Goal: Navigation & Orientation: Find specific page/section

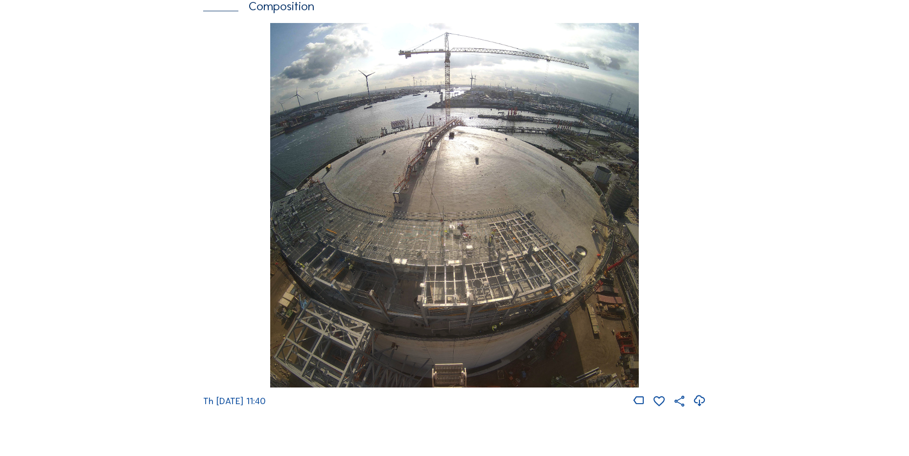
scroll to position [1469, 0]
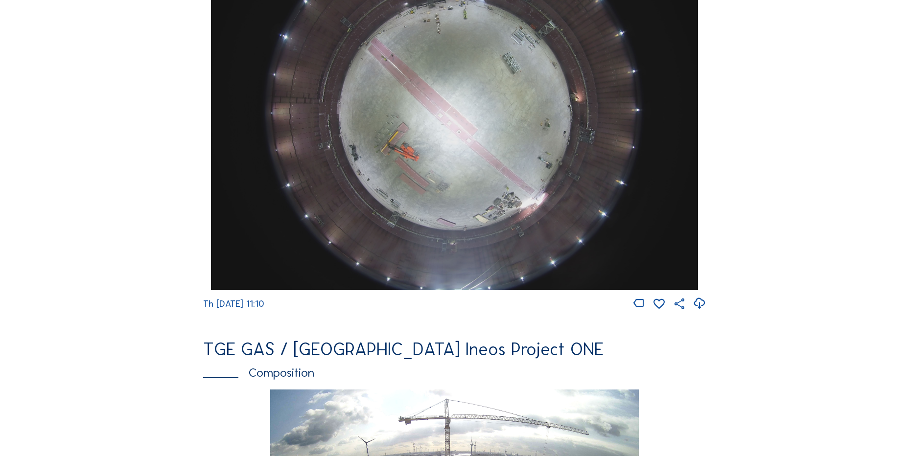
scroll to position [979, 0]
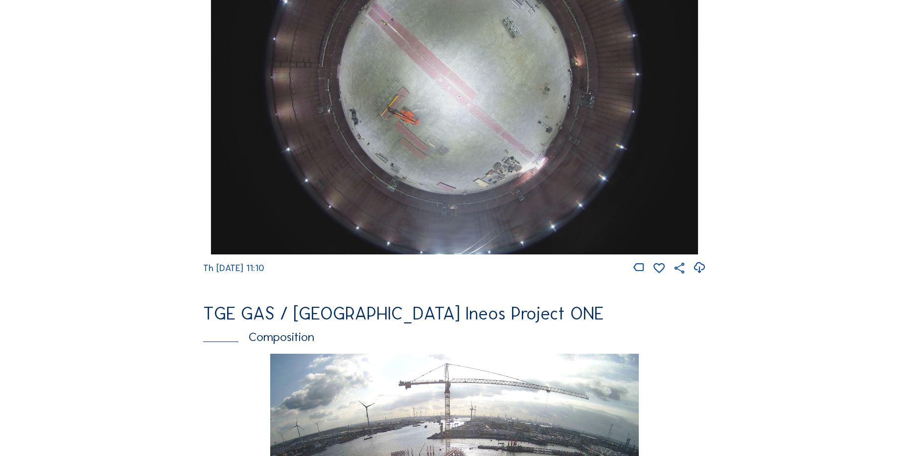
scroll to position [882, 0]
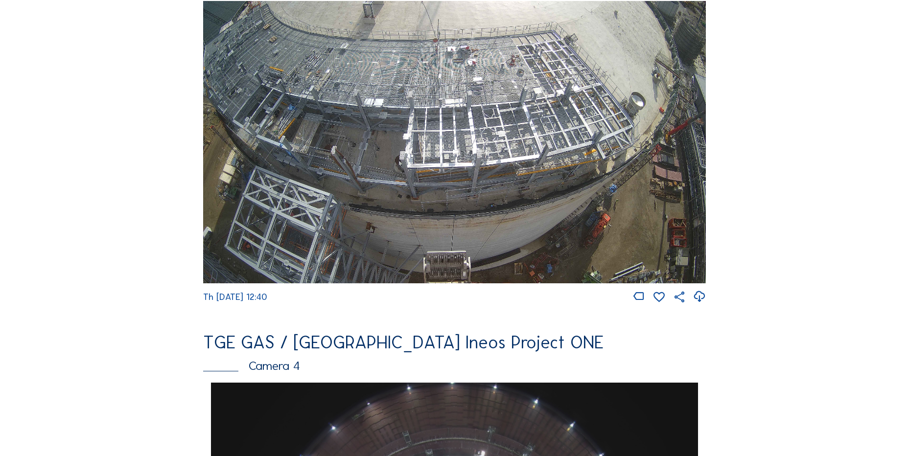
scroll to position [392, 0]
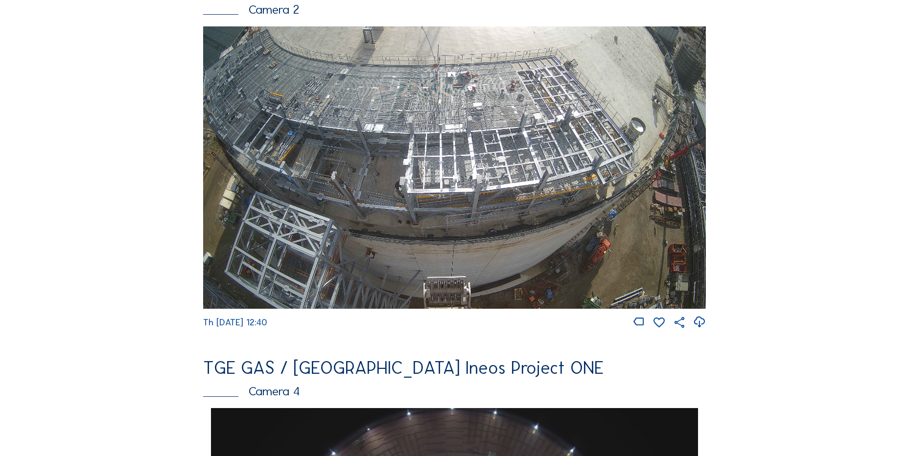
scroll to position [539, 0]
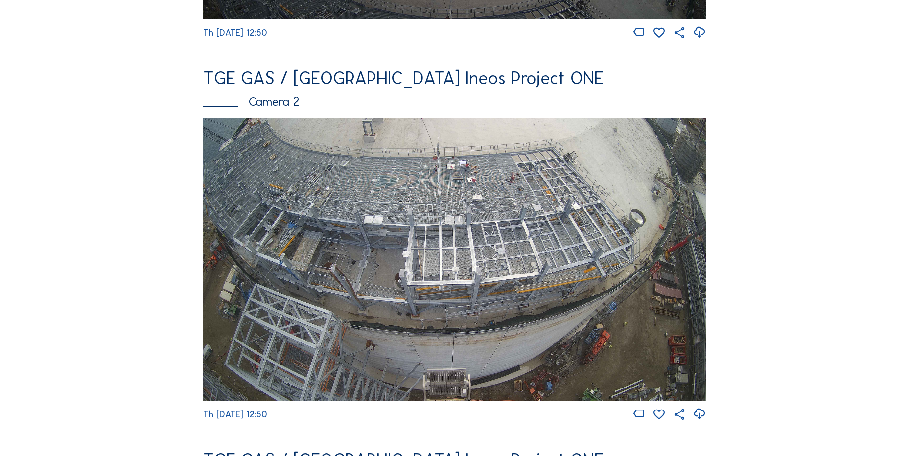
scroll to position [441, 0]
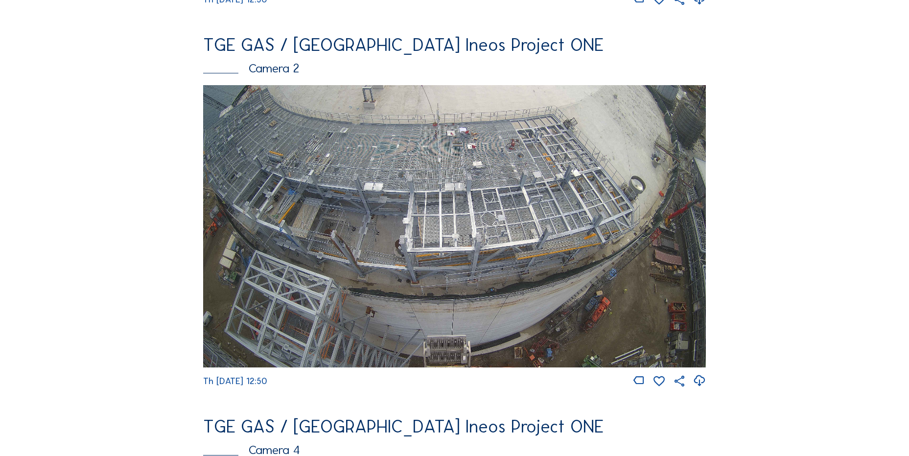
click at [706, 389] on icon at bounding box center [699, 381] width 13 height 16
drag, startPoint x: 84, startPoint y: 180, endPoint x: 106, endPoint y: 25, distance: 156.9
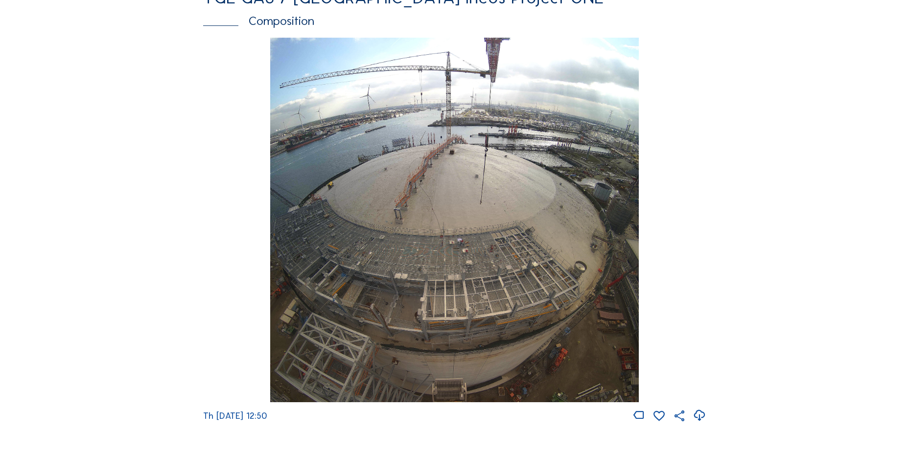
scroll to position [1222, 0]
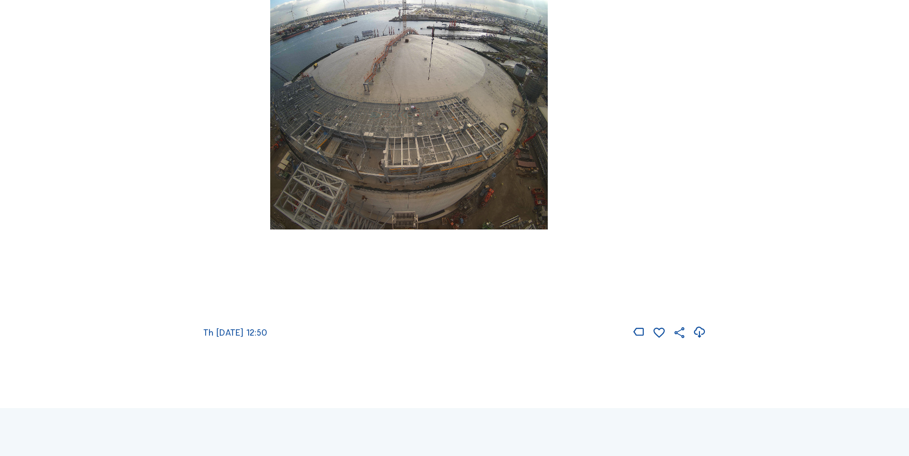
scroll to position [1330, 0]
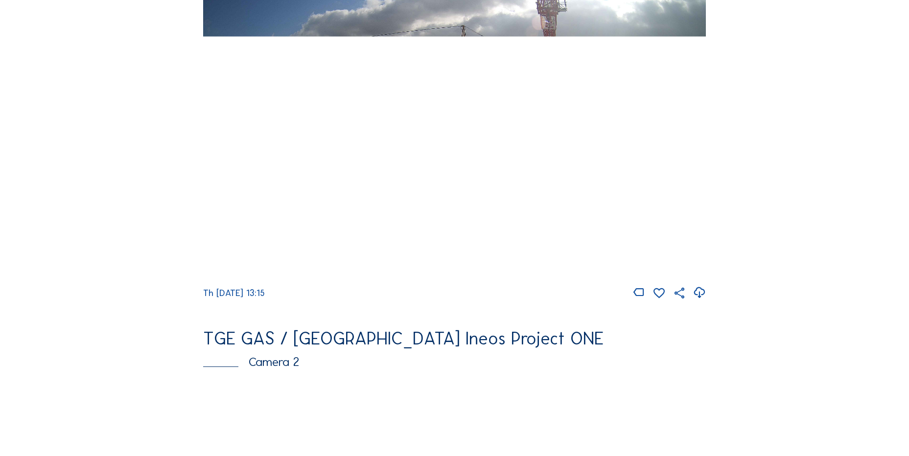
scroll to position [196, 0]
